Goal: Transaction & Acquisition: Purchase product/service

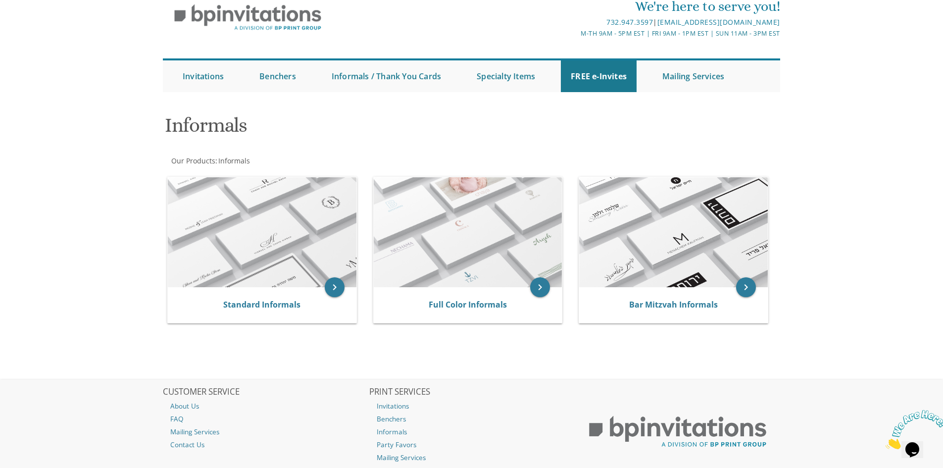
scroll to position [99, 0]
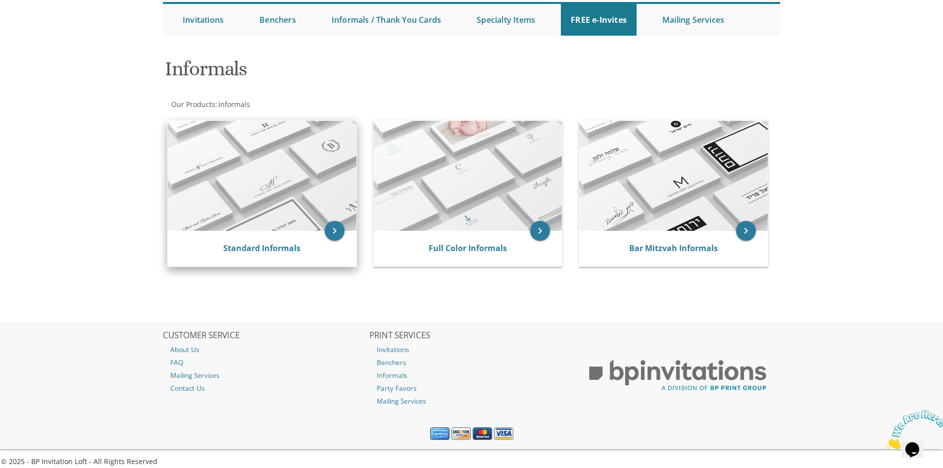
click at [297, 181] on img at bounding box center [262, 176] width 189 height 110
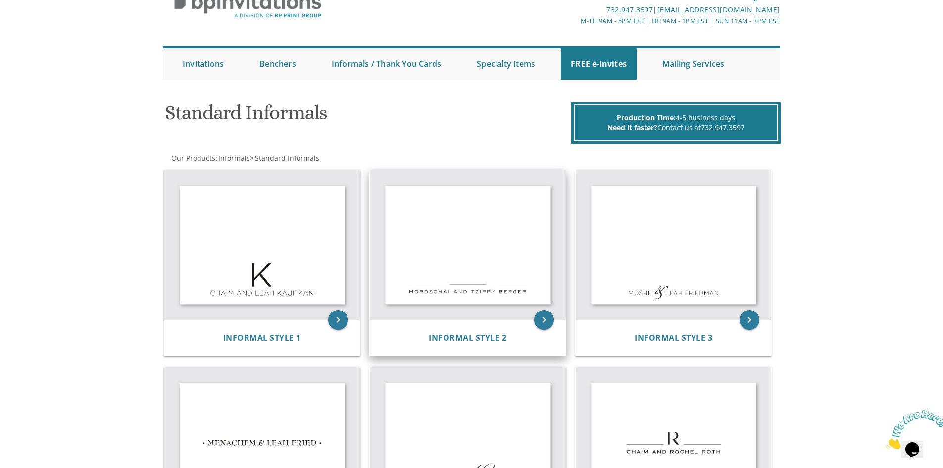
scroll to position [149, 0]
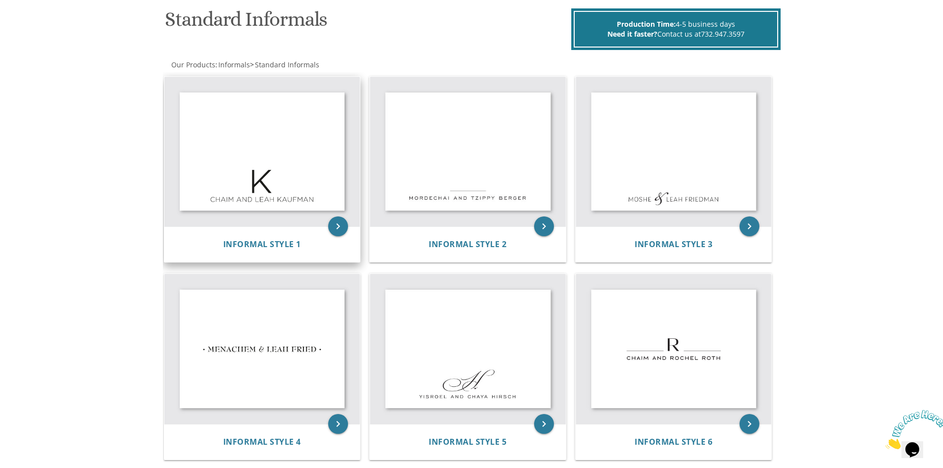
click at [319, 179] on img at bounding box center [262, 152] width 196 height 150
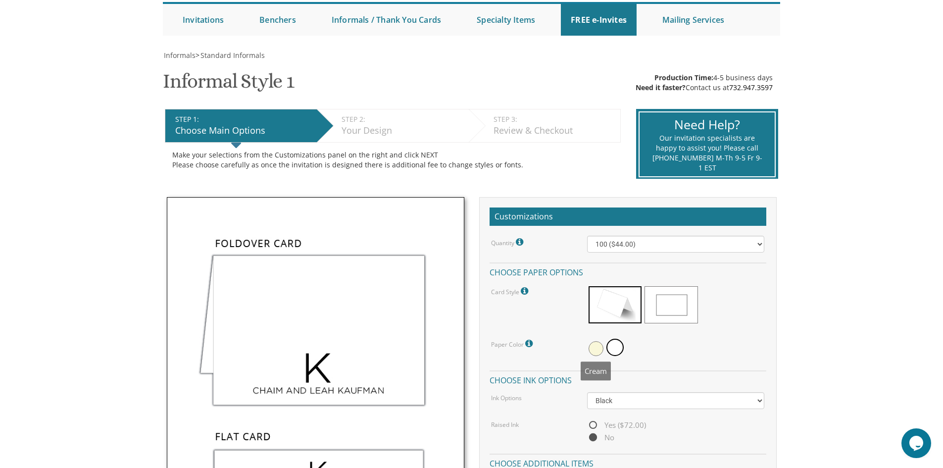
click at [593, 348] on span at bounding box center [596, 348] width 15 height 15
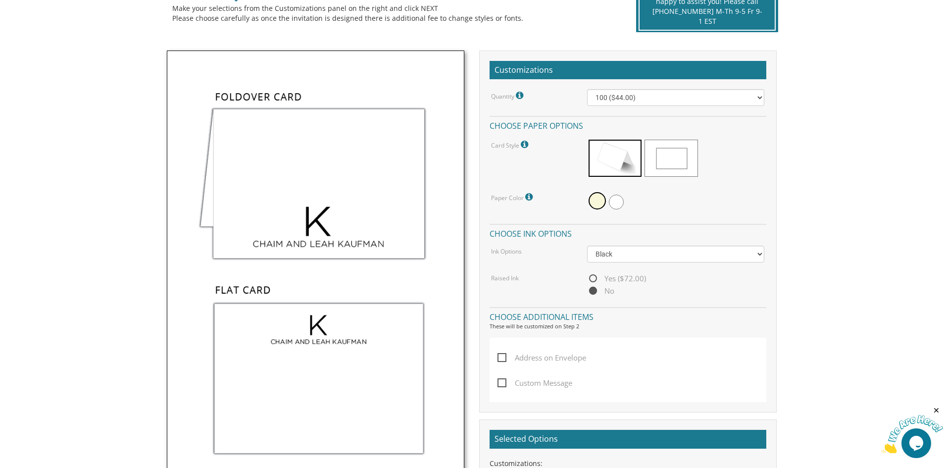
scroll to position [248, 0]
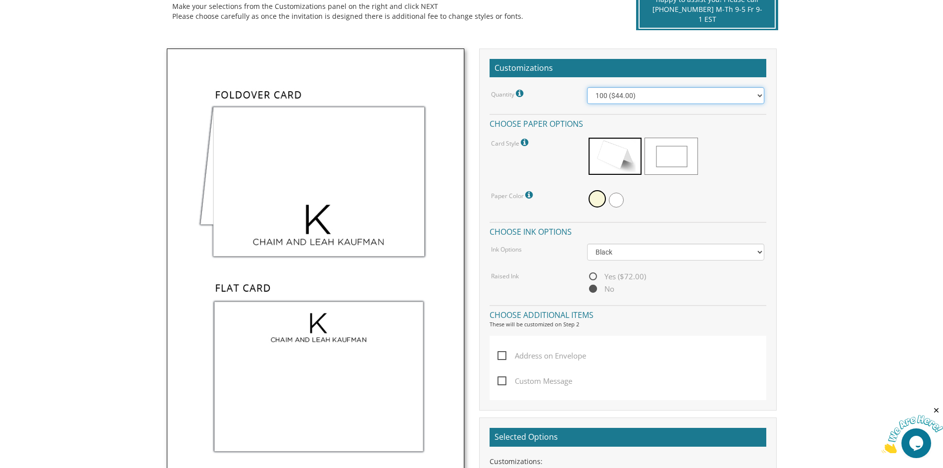
click at [598, 95] on select "100 ($44.00) 200 ($63.00) 300 ($82.00) 400 ($101.00) 500 ($120.00) 600 ($139.00…" at bounding box center [675, 95] width 177 height 17
click at [587, 87] on select "100 ($44.00) 200 ($63.00) 300 ($82.00) 400 ($101.00) 500 ($120.00) 600 ($139.00…" at bounding box center [675, 95] width 177 height 17
click at [698, 94] on select "100 ($44.00) 200 ($63.00) 300 ($82.00) 400 ($101.00) 500 ($120.00) 600 ($139.00…" at bounding box center [675, 95] width 177 height 17
select select "100"
click at [587, 87] on select "100 ($44.00) 200 ($63.00) 300 ($82.00) 400 ($101.00) 500 ($120.00) 600 ($139.00…" at bounding box center [675, 95] width 177 height 17
